Goal: Transaction & Acquisition: Purchase product/service

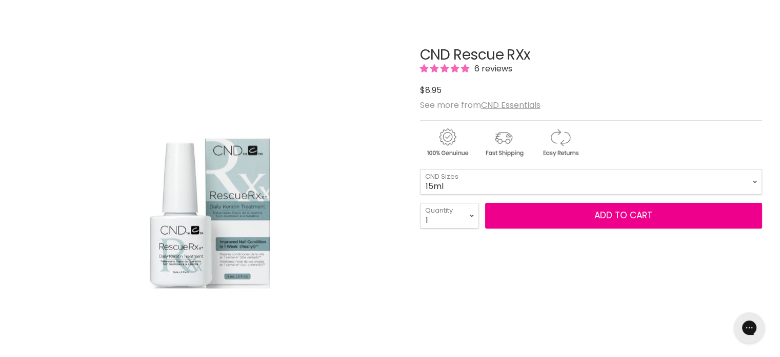
click at [420, 169] on select "3.7ml 15ml" at bounding box center [591, 182] width 342 height 26
select select "15ml"
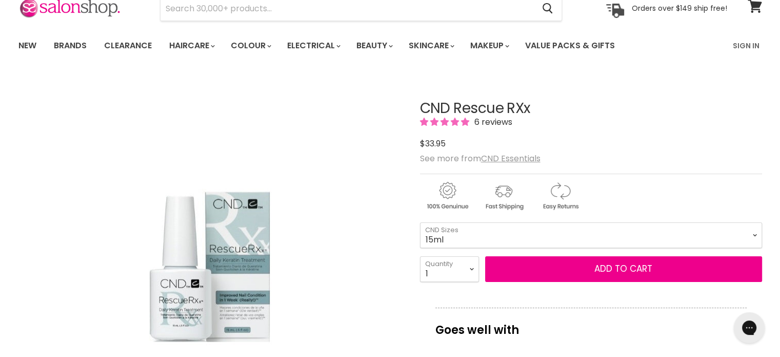
scroll to position [103, 0]
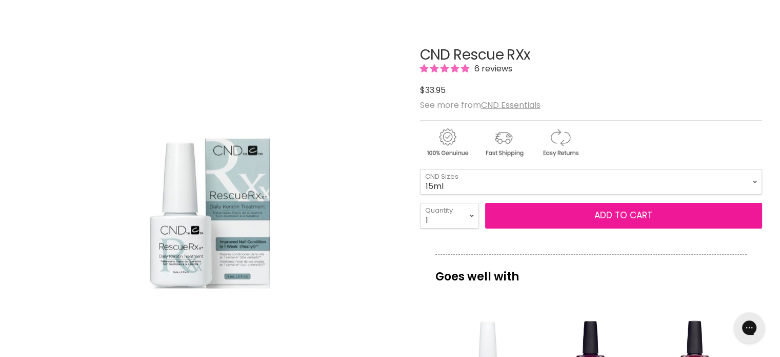
click at [595, 215] on button "Add to cart" at bounding box center [623, 216] width 277 height 26
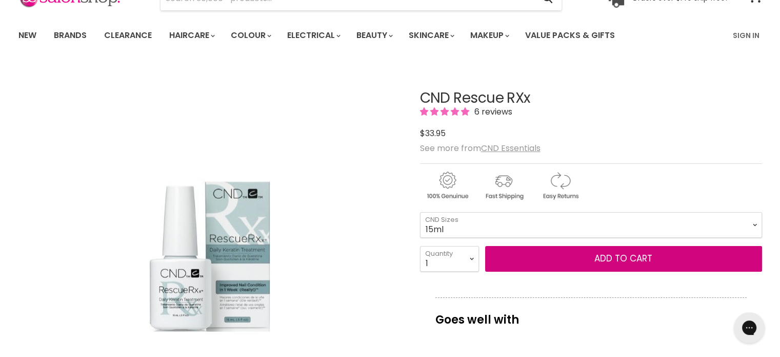
scroll to position [0, 0]
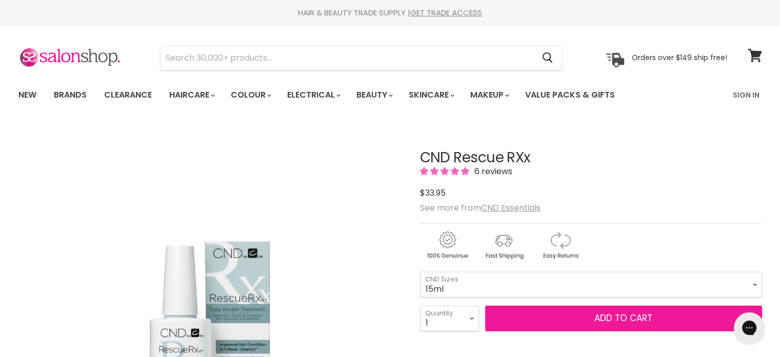
click at [595, 317] on button "Add to cart" at bounding box center [623, 318] width 277 height 26
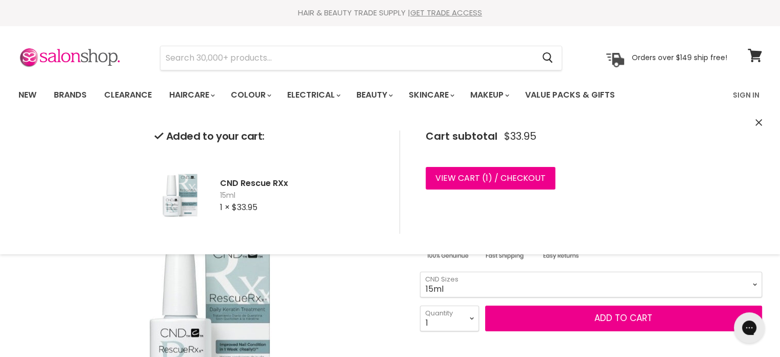
click at [316, 294] on div "Click or scroll to zoom Tap or pinch to zoom" at bounding box center [209, 315] width 383 height 383
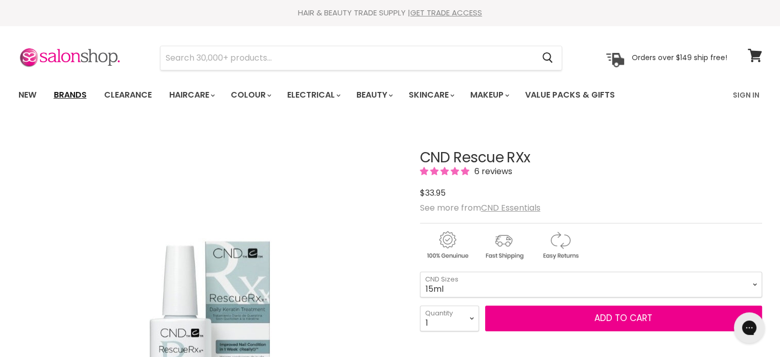
click at [85, 91] on link "Brands" at bounding box center [70, 95] width 48 height 22
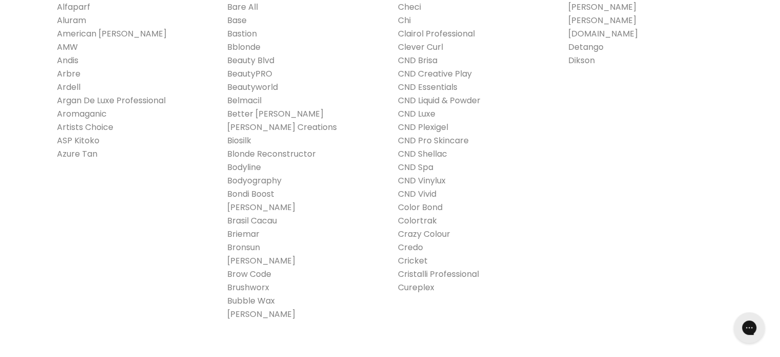
scroll to position [308, 0]
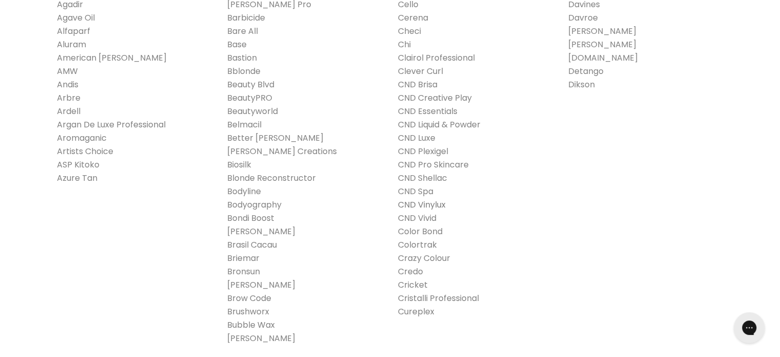
click at [425, 202] on link "CND Vinylux" at bounding box center [422, 205] width 48 height 12
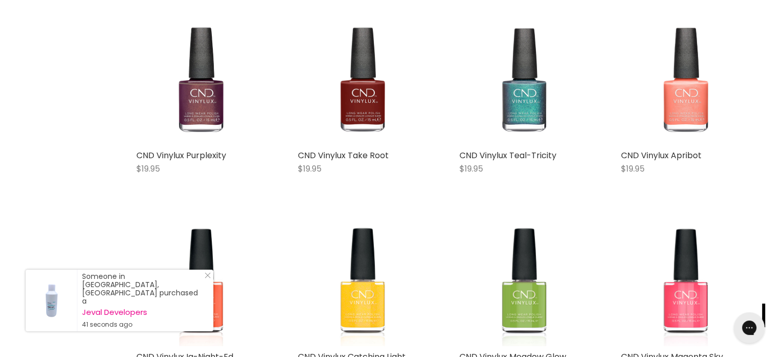
scroll to position [872, 0]
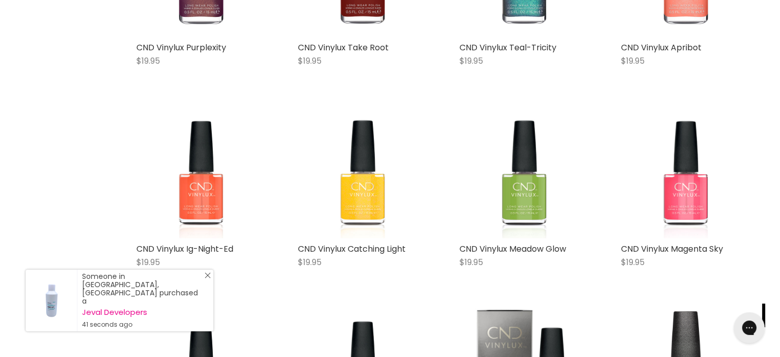
click at [207, 278] on line "Close Icon" at bounding box center [207, 274] width 5 height 5
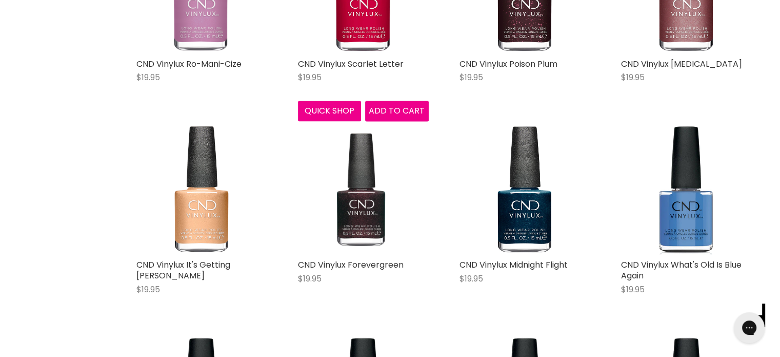
scroll to position [1796, 0]
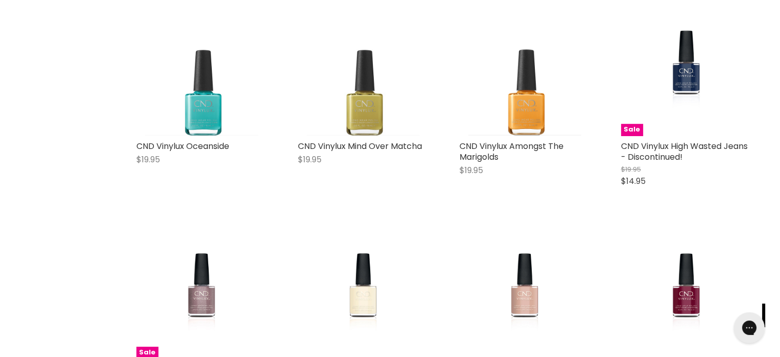
scroll to position [4617, 0]
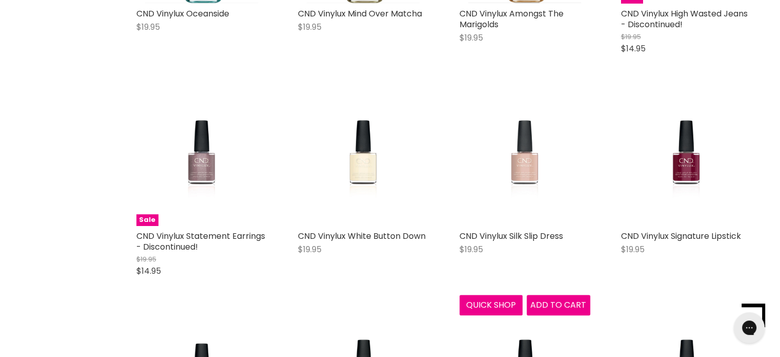
click at [521, 155] on img "Main content" at bounding box center [525, 159] width 94 height 131
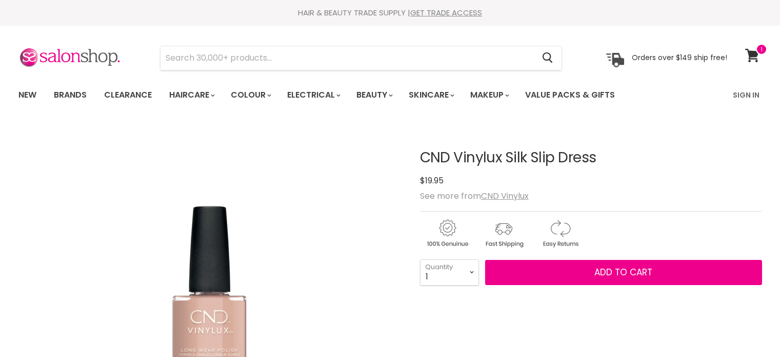
scroll to position [103, 0]
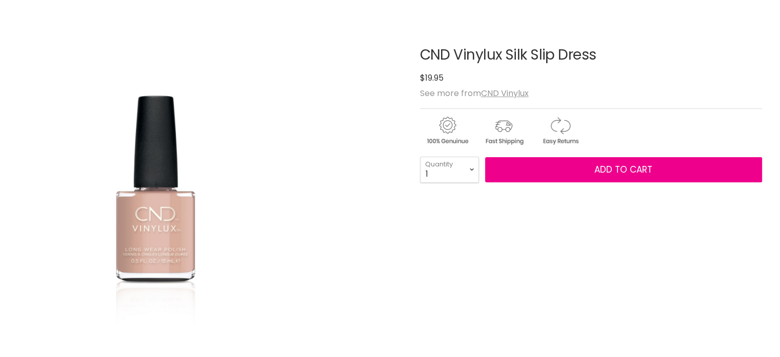
click at [203, 232] on img "CND Vinylux Silk Slip Dress image. Click or Scroll to Zoom." at bounding box center [156, 212] width 276 height 383
click at [167, 230] on img "CND Vinylux Silk Slip Dress image. Click or Scroll to Zoom." at bounding box center [156, 212] width 276 height 383
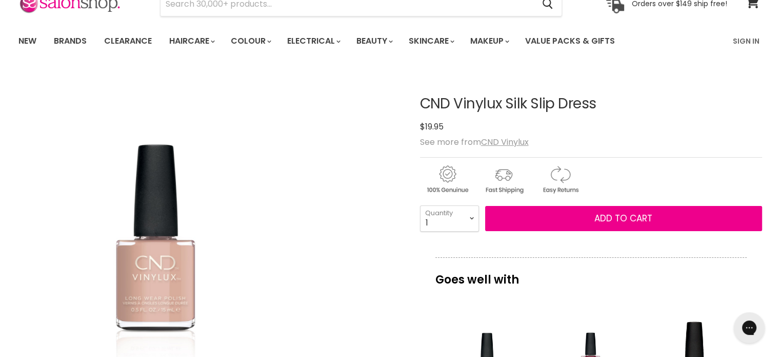
scroll to position [51, 0]
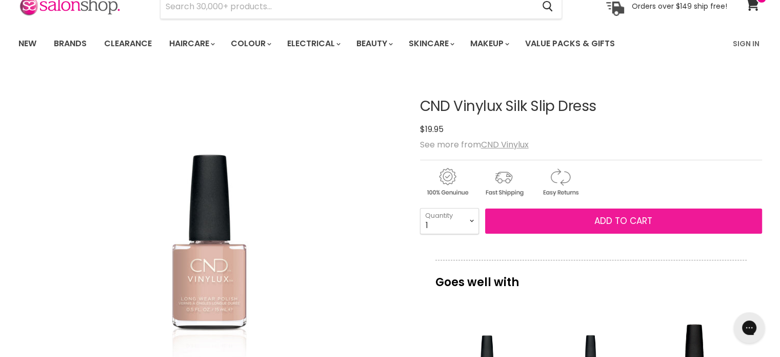
click at [607, 221] on span "Add to cart" at bounding box center [624, 220] width 58 height 12
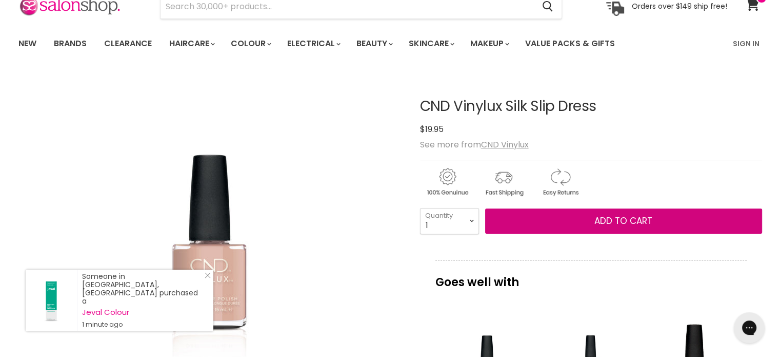
scroll to position [0, 0]
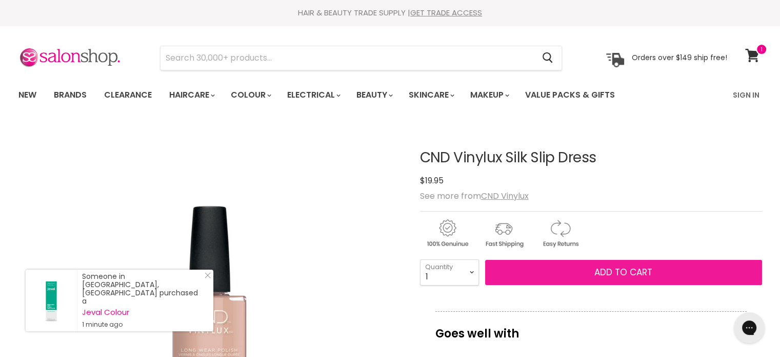
click at [616, 270] on span "Add to cart" at bounding box center [624, 272] width 58 height 12
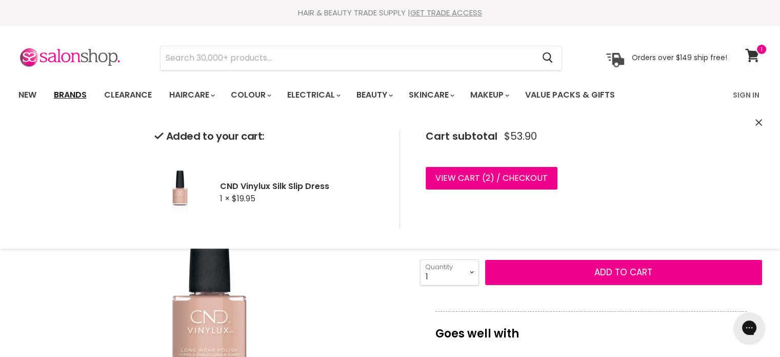
click at [75, 91] on link "Brands" at bounding box center [70, 95] width 48 height 22
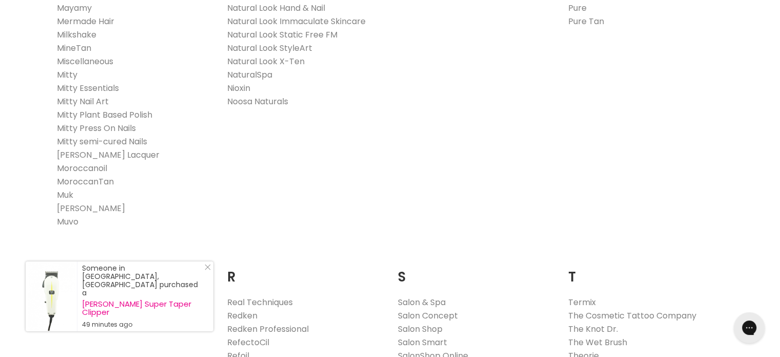
scroll to position [1334, 0]
click at [69, 196] on link "Muk" at bounding box center [65, 194] width 16 height 12
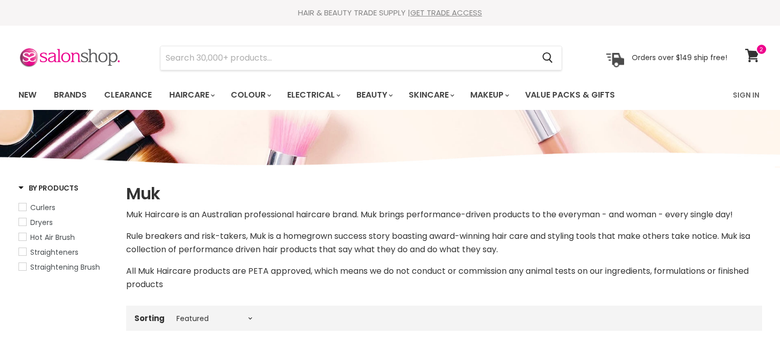
select select "manual"
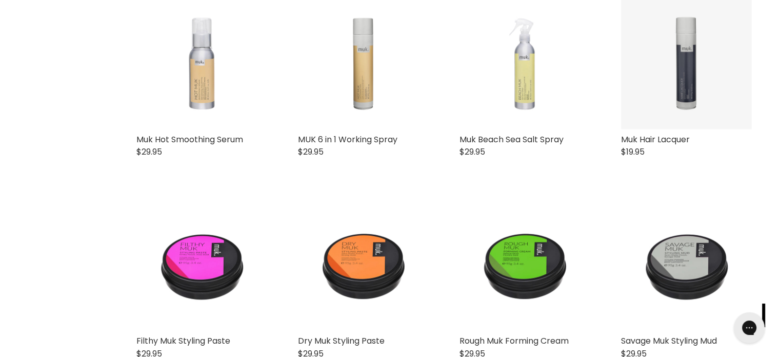
scroll to position [1539, 0]
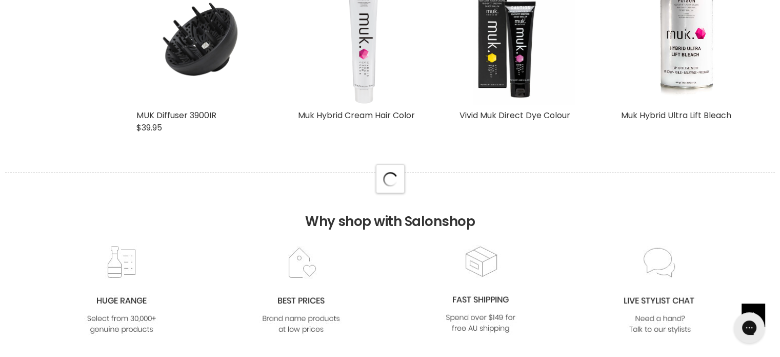
select select "manual"
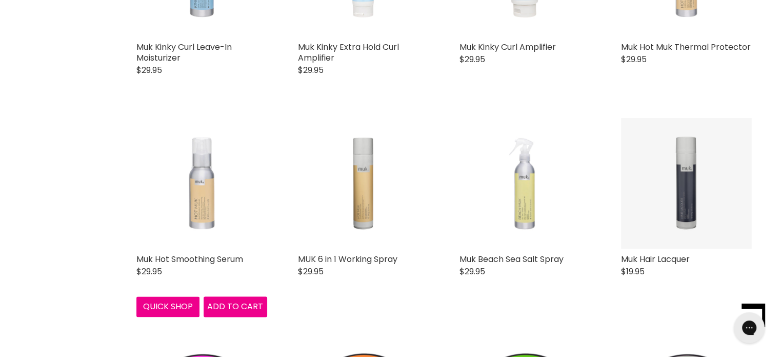
scroll to position [1488, 0]
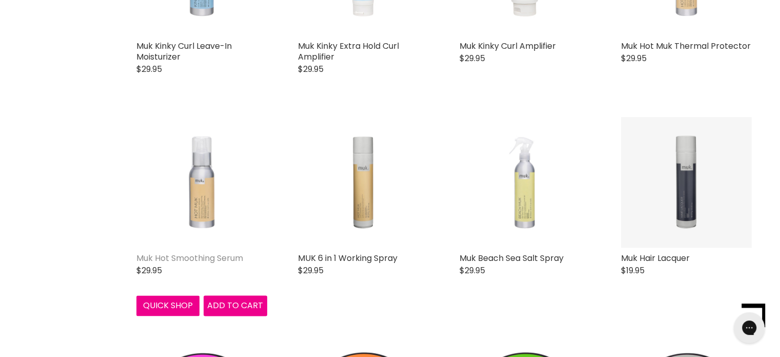
click at [200, 264] on link "Muk Hot Smoothing Serum" at bounding box center [189, 258] width 107 height 12
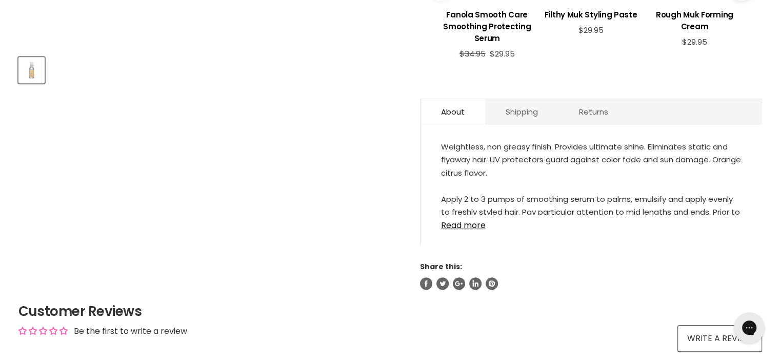
scroll to position [462, 0]
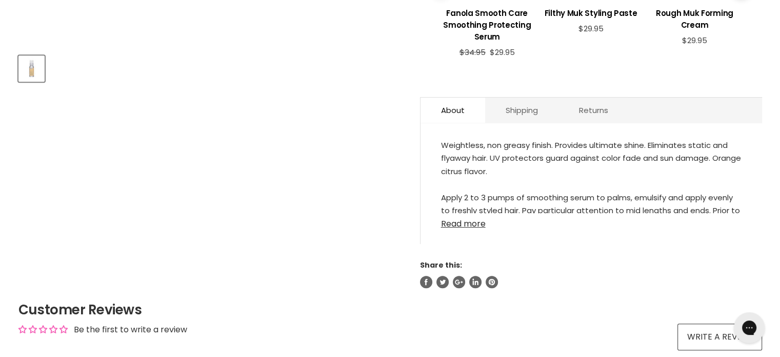
click at [476, 223] on link "Read more" at bounding box center [591, 220] width 301 height 15
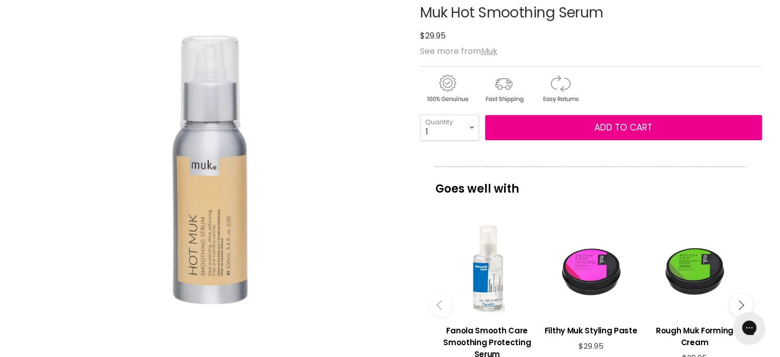
scroll to position [154, 0]
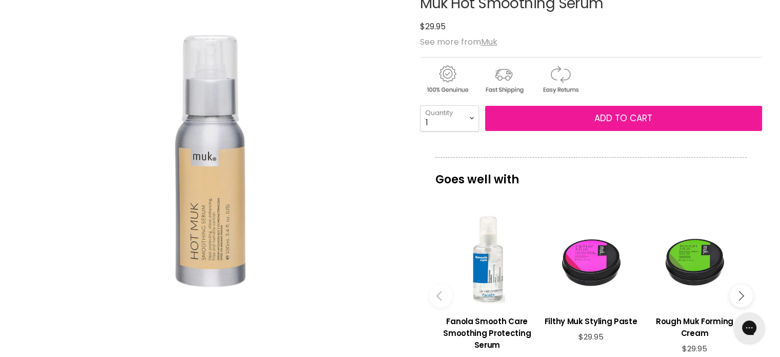
click at [612, 115] on span "Add to cart" at bounding box center [624, 118] width 58 height 12
click at [618, 121] on span "Add to cart" at bounding box center [624, 118] width 58 height 12
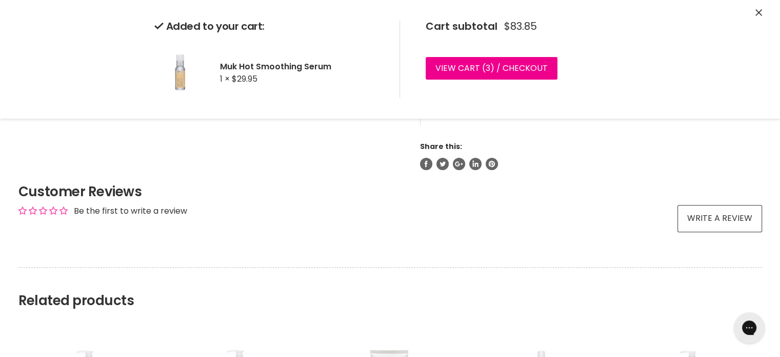
scroll to position [598, 0]
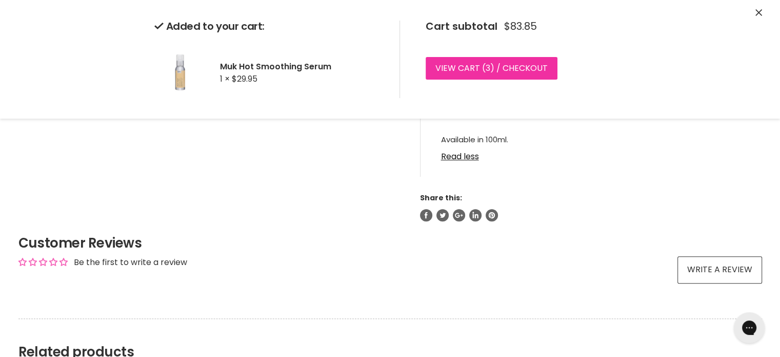
click at [498, 70] on link "View cart ( 3 ) / Checkout" at bounding box center [492, 68] width 132 height 23
